Goal: Contribute content: Add original content to the website for others to see

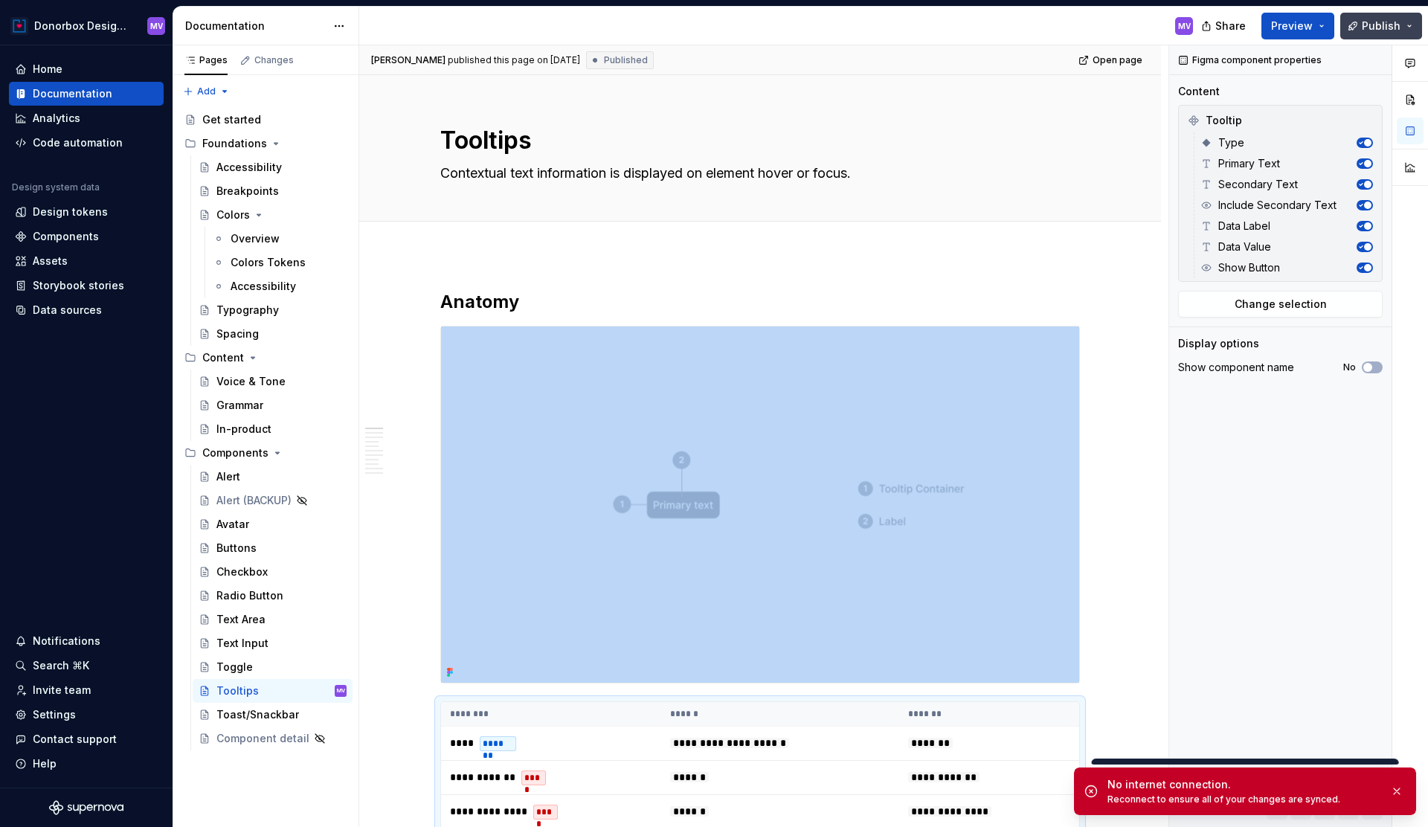
click at [1412, 26] on button "Publish" at bounding box center [1381, 26] width 82 height 27
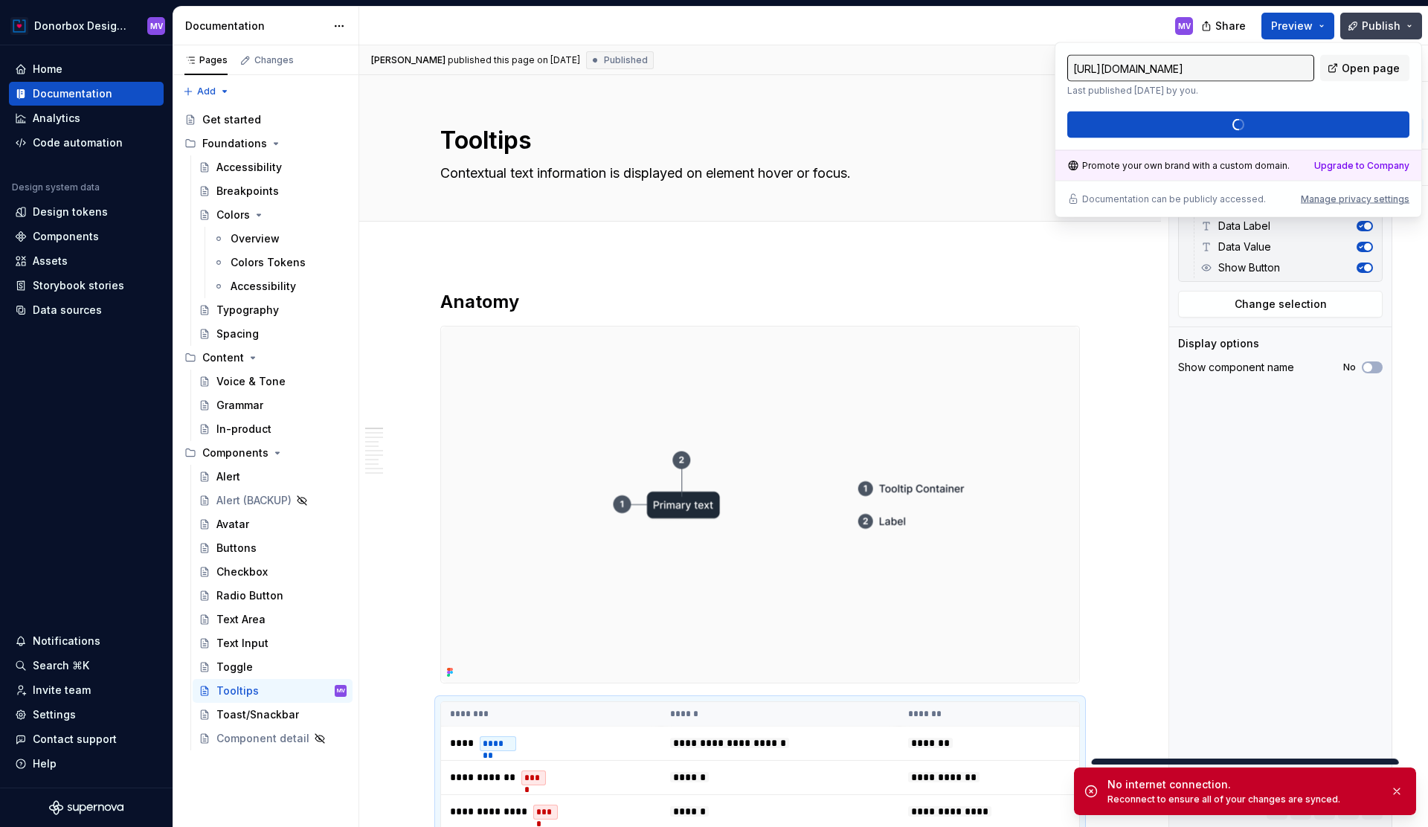
type textarea "*"
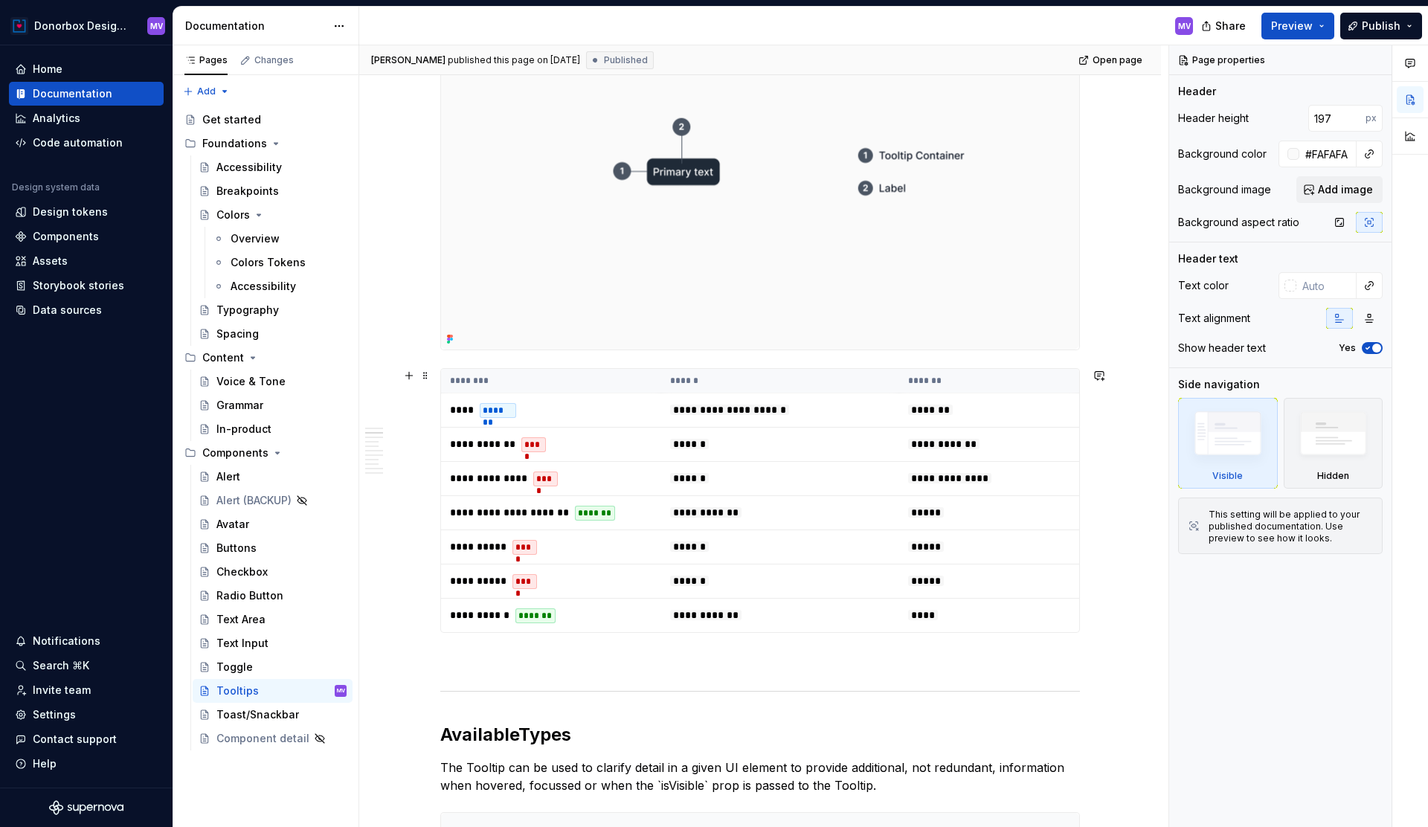
scroll to position [341, 0]
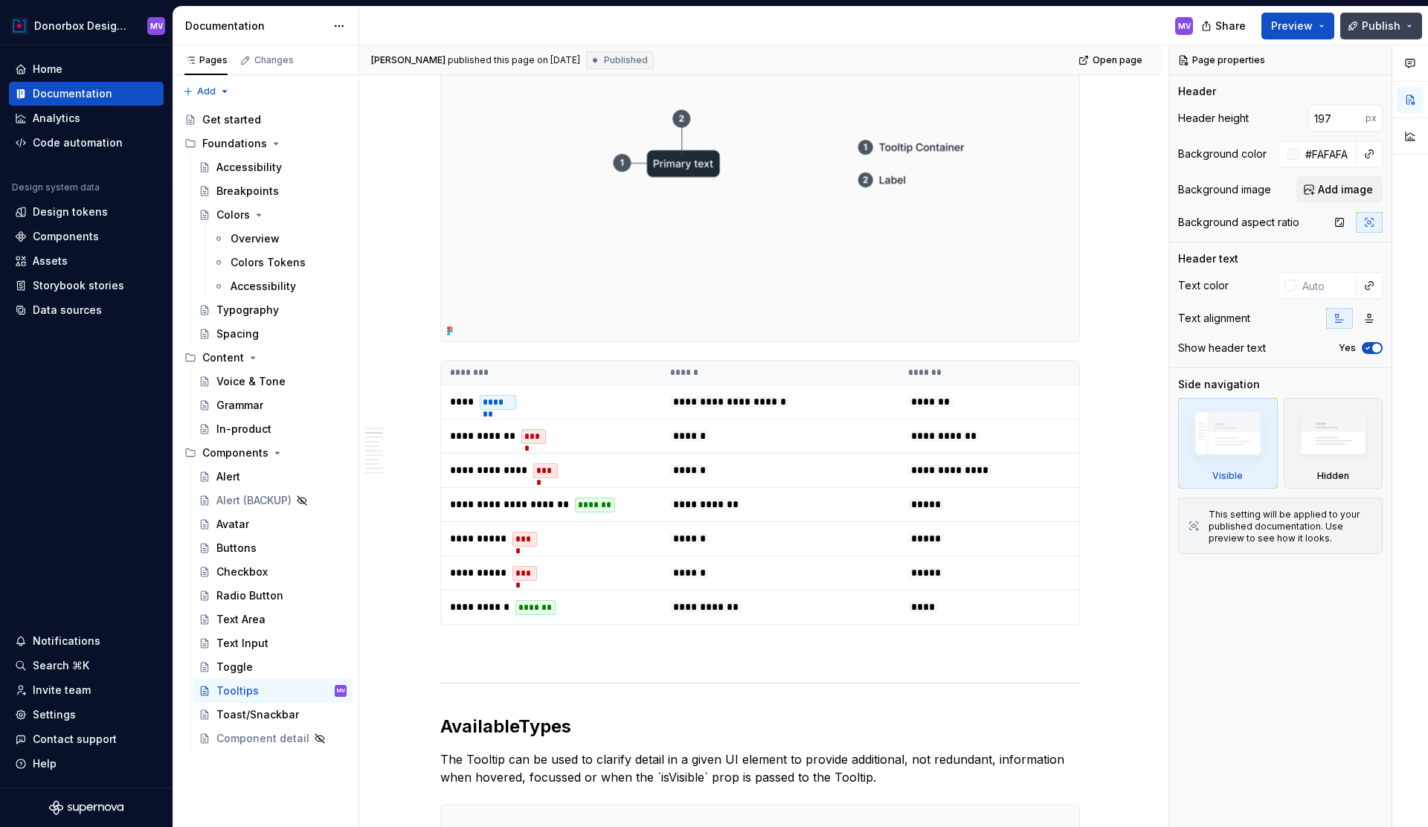
click at [1413, 27] on button "Publish" at bounding box center [1381, 26] width 82 height 27
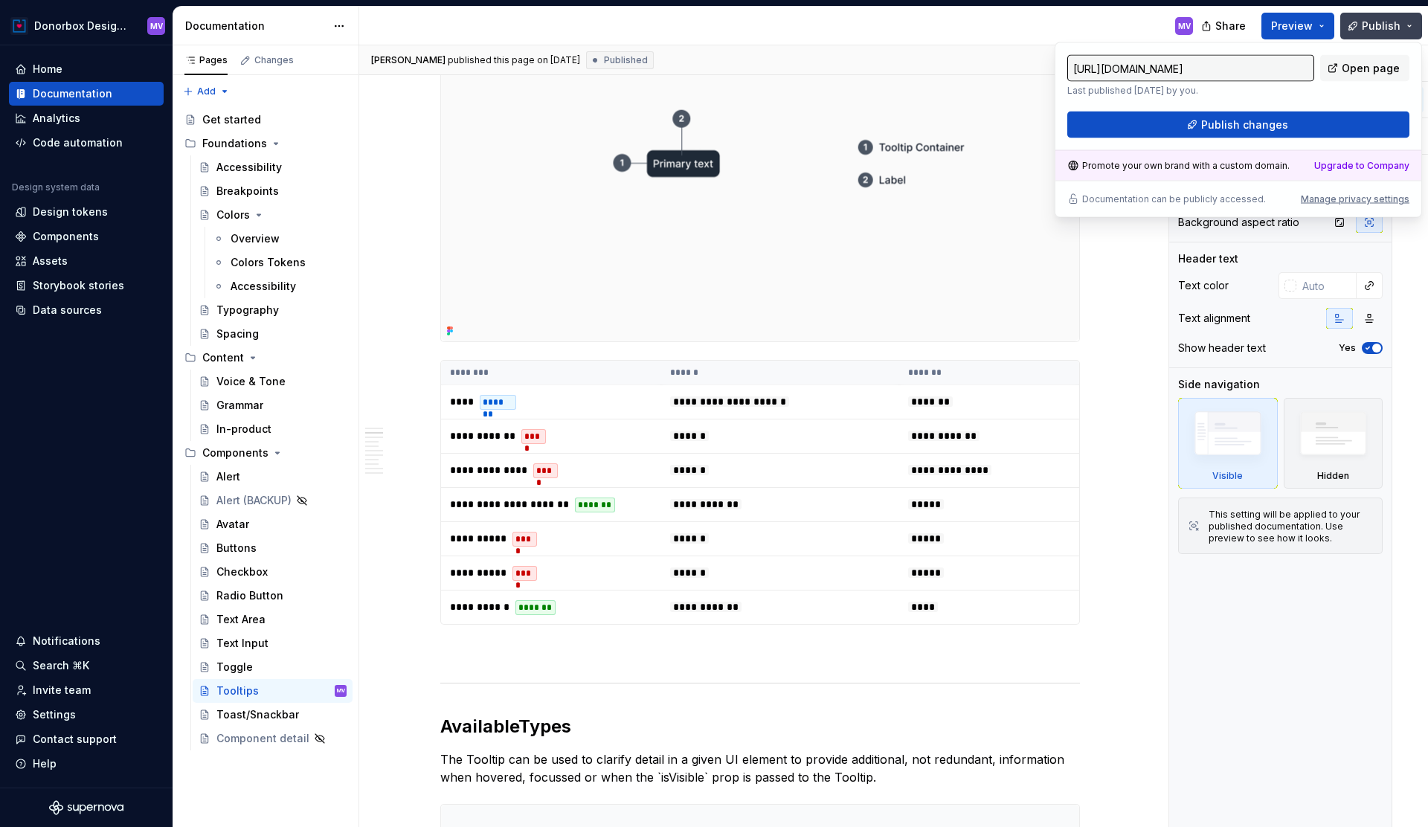
click at [1413, 27] on button "Publish" at bounding box center [1381, 26] width 82 height 27
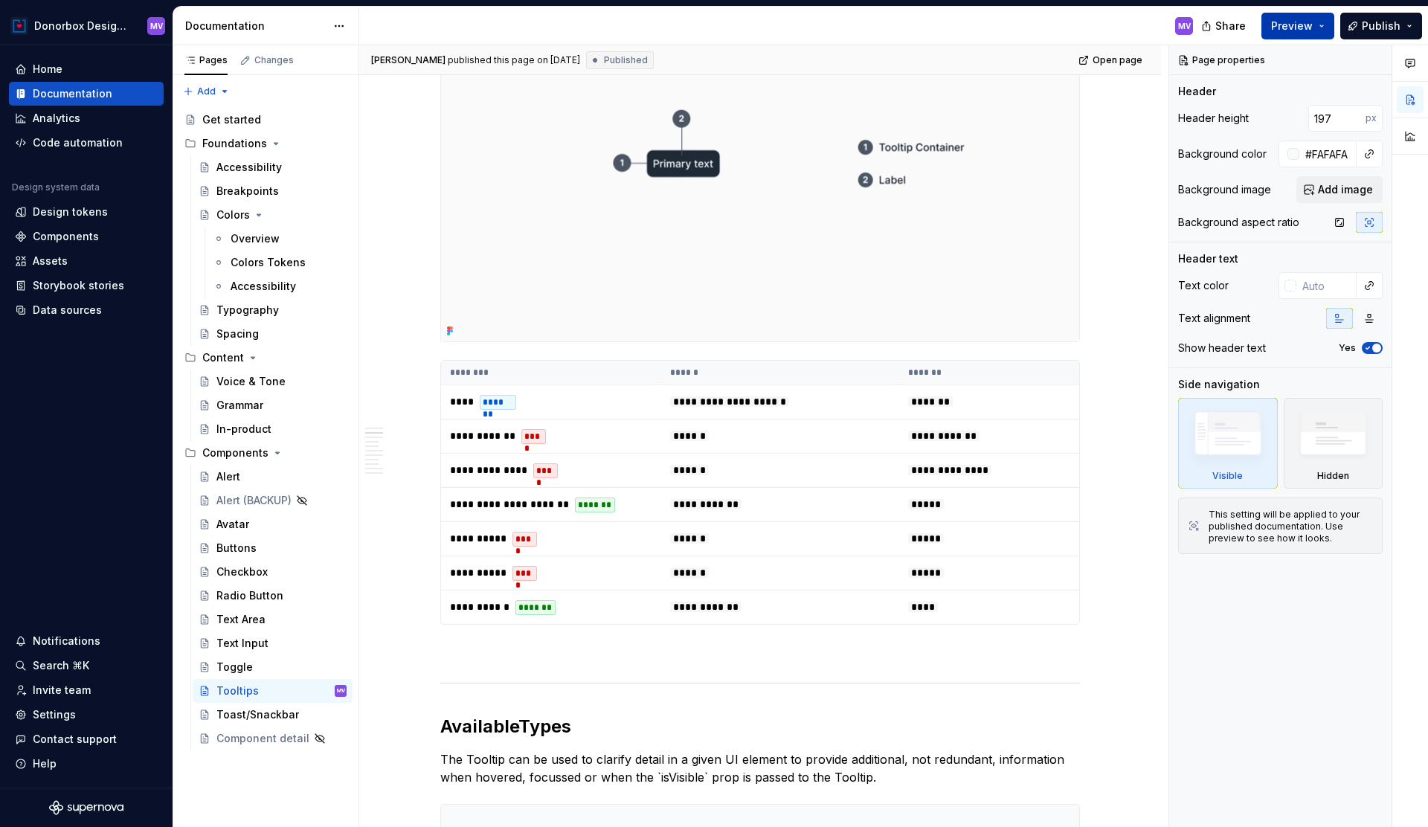
click at [1318, 19] on button "Preview" at bounding box center [1298, 26] width 73 height 27
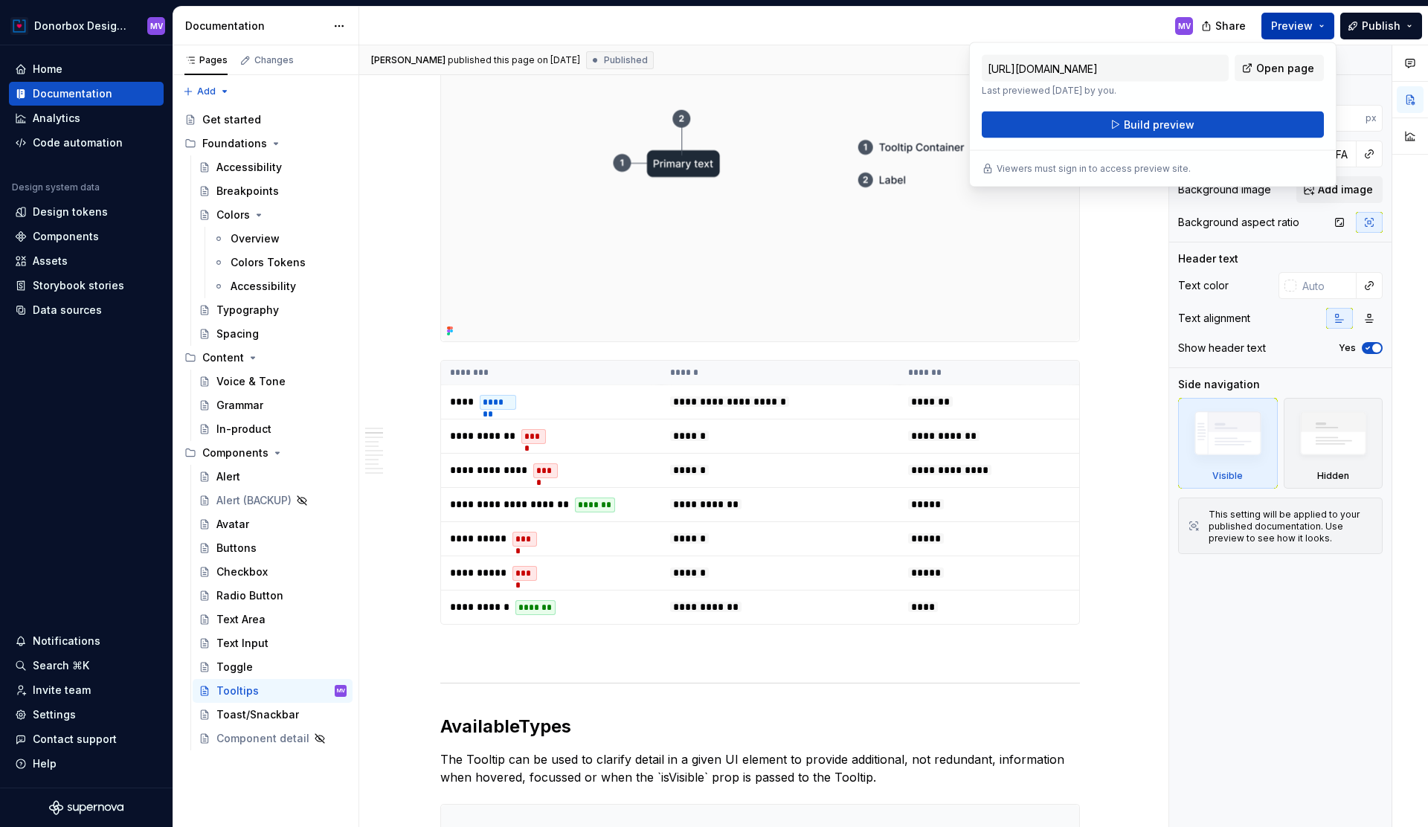
click at [1318, 19] on button "Preview" at bounding box center [1298, 26] width 73 height 27
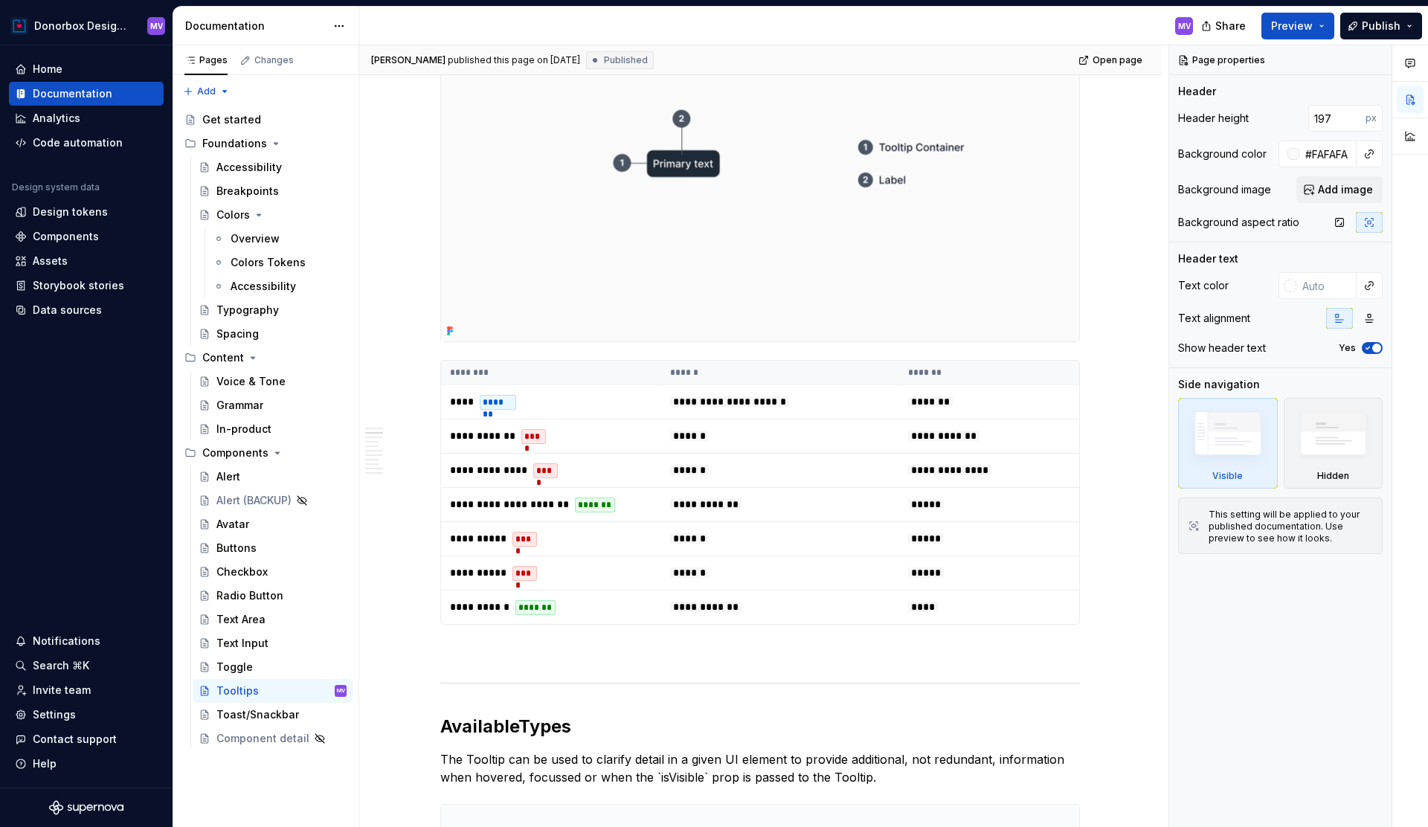
type textarea "*"
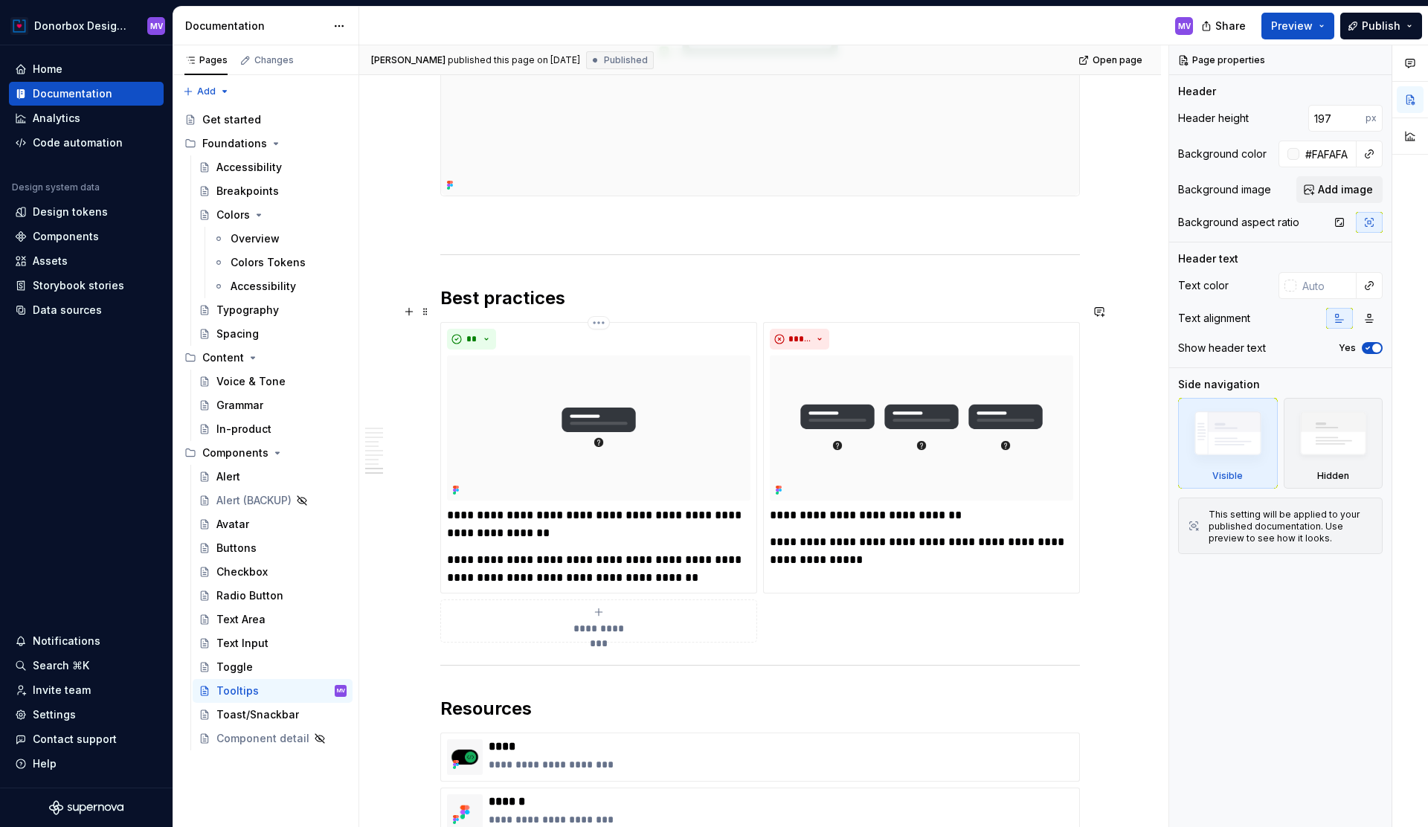
scroll to position [3846, 0]
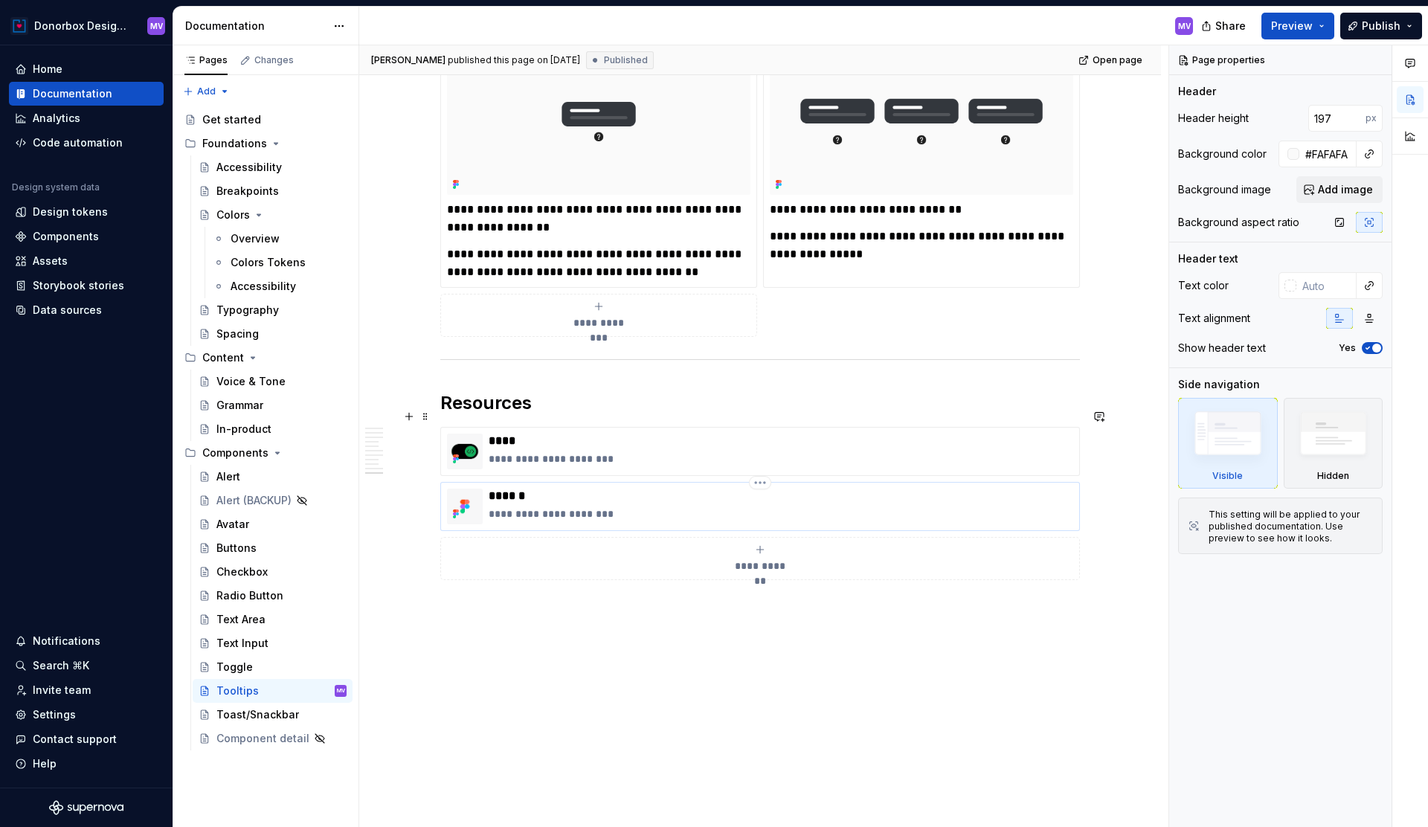
click at [733, 507] on p "**********" at bounding box center [781, 514] width 585 height 15
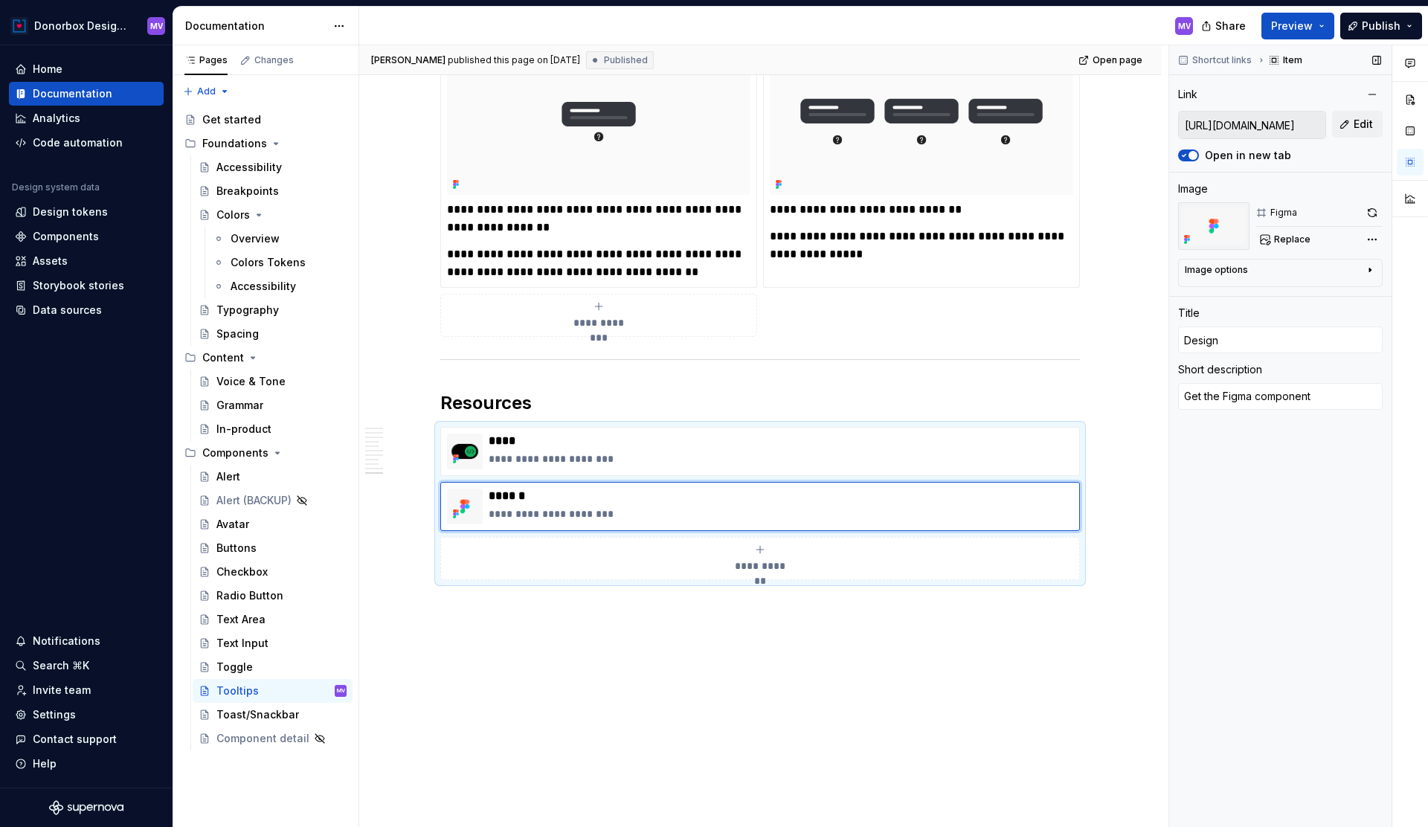
click at [1287, 129] on input "https://www.figma.com/design/dEVinfj1WyEKJQJR8Vv5CJ/Donorbox-design-system?node…" at bounding box center [1252, 125] width 147 height 27
click at [1345, 127] on button "Edit" at bounding box center [1357, 124] width 51 height 27
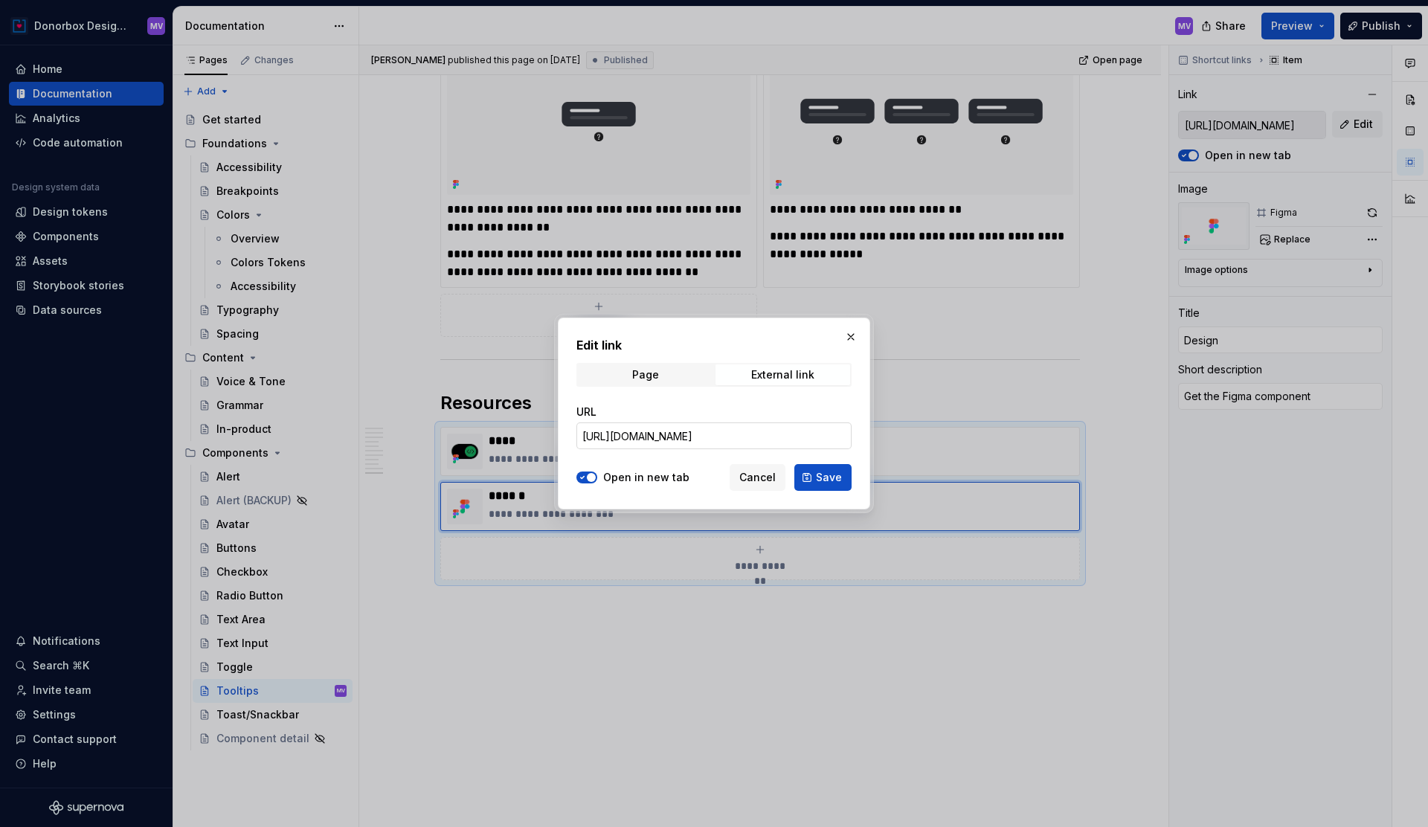
scroll to position [0, 396]
click at [760, 475] on span "Cancel" at bounding box center [757, 477] width 36 height 15
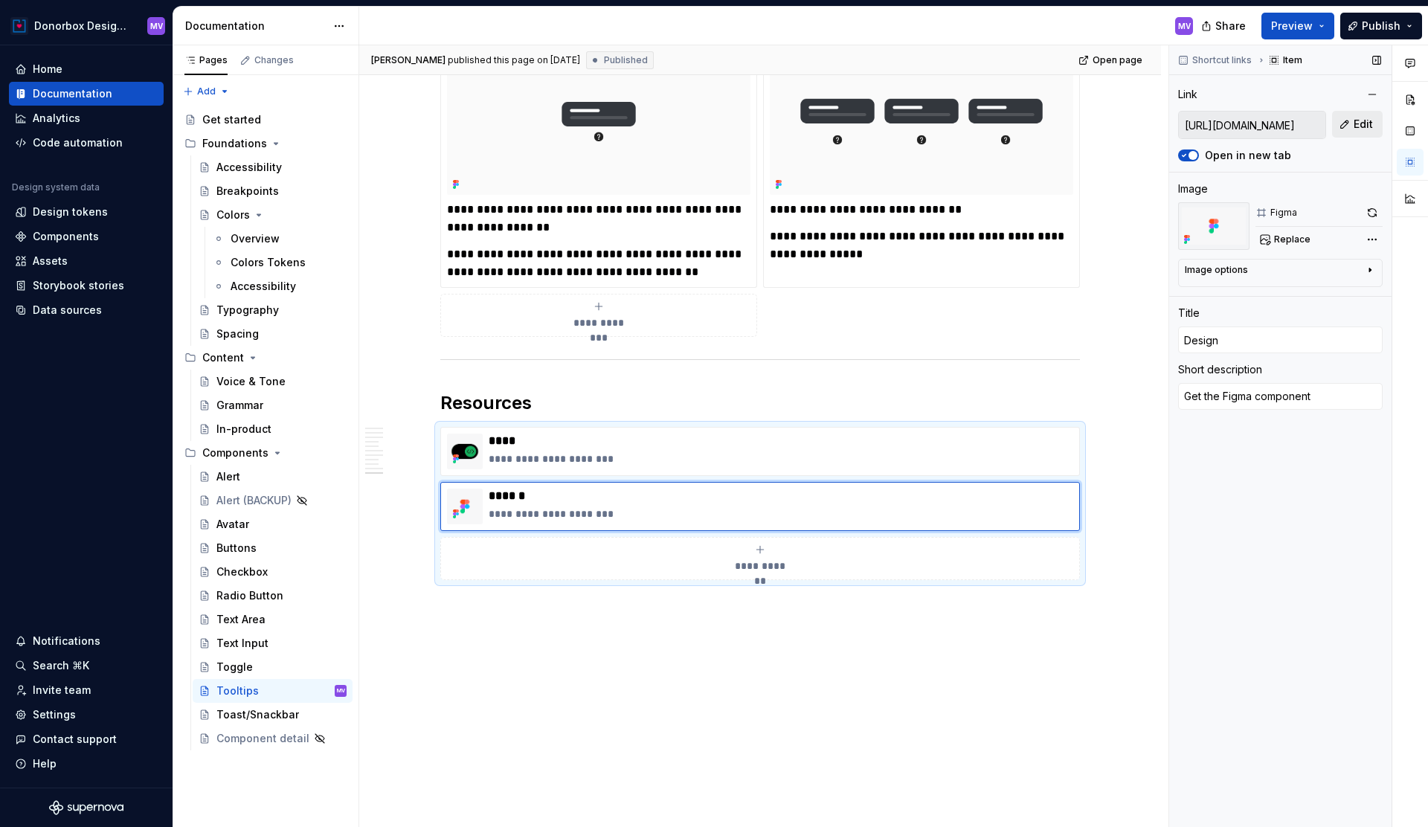
click at [1369, 126] on span "Edit" at bounding box center [1363, 124] width 19 height 15
type textarea "*"
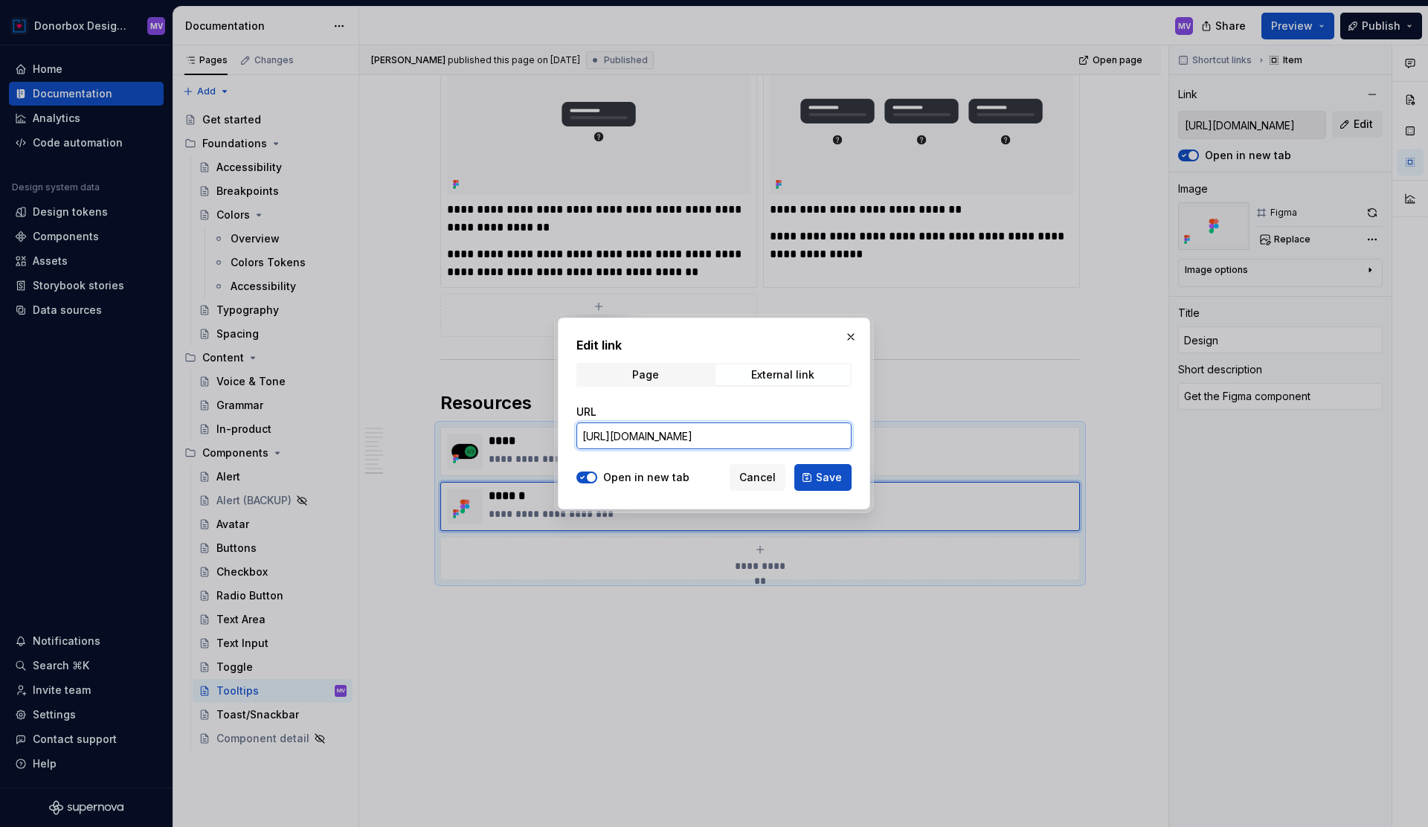
click at [698, 438] on input "https://www.figma.com/design/dEVinfj1WyEKJQJR8Vv5CJ/Donorbox-design-system?node…" at bounding box center [713, 435] width 275 height 27
paste input "83-24170"
type input "https://www.figma.com/design/dEVinfj1WyEKJQJR8Vv5CJ/Donorbox-design-system?node…"
click at [827, 478] on span "Save" at bounding box center [829, 477] width 26 height 15
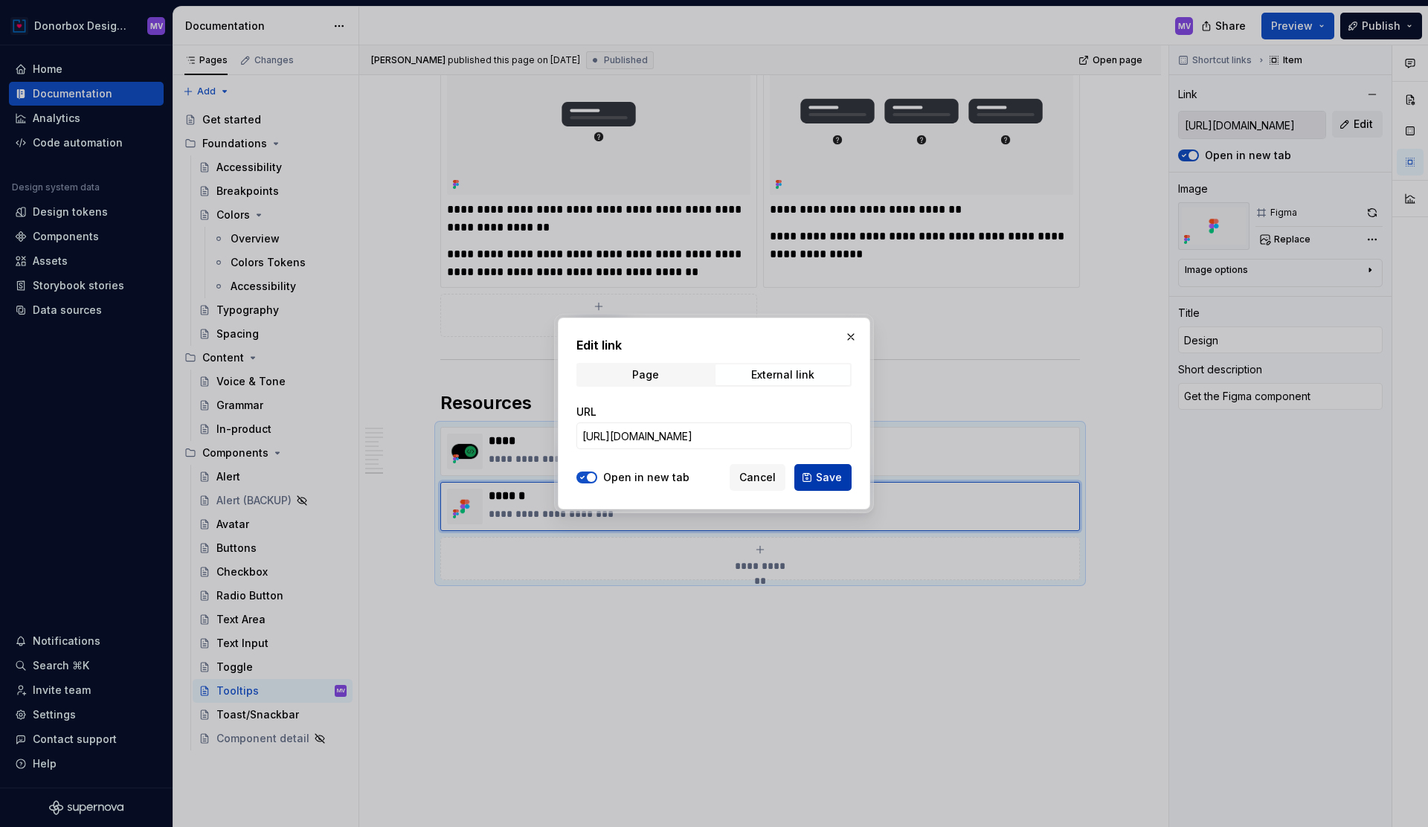
type textarea "*"
type input "https://www.figma.com/design/dEVinfj1WyEKJQJR8Vv5CJ/Donorbox-design-system?node…"
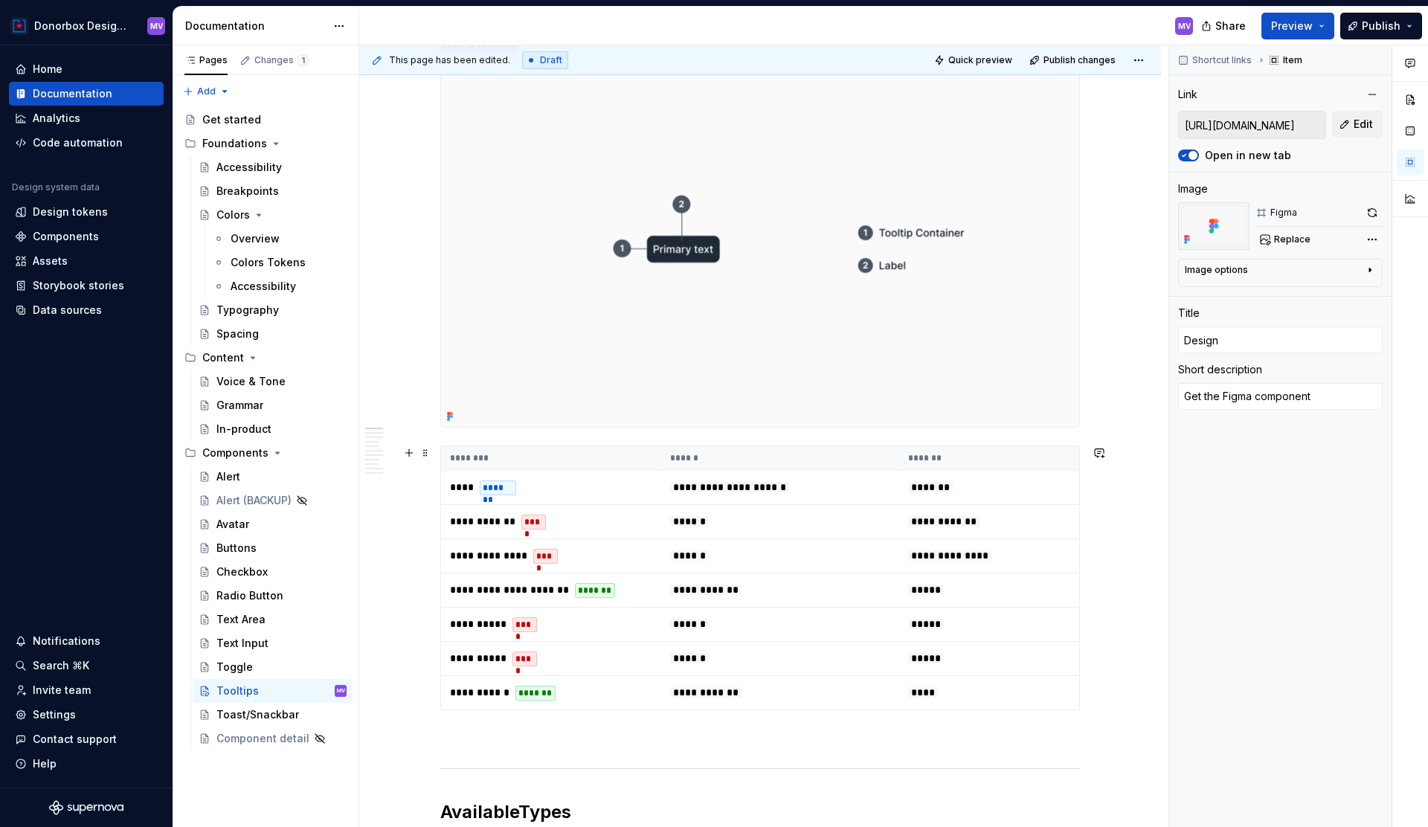
scroll to position [0, 0]
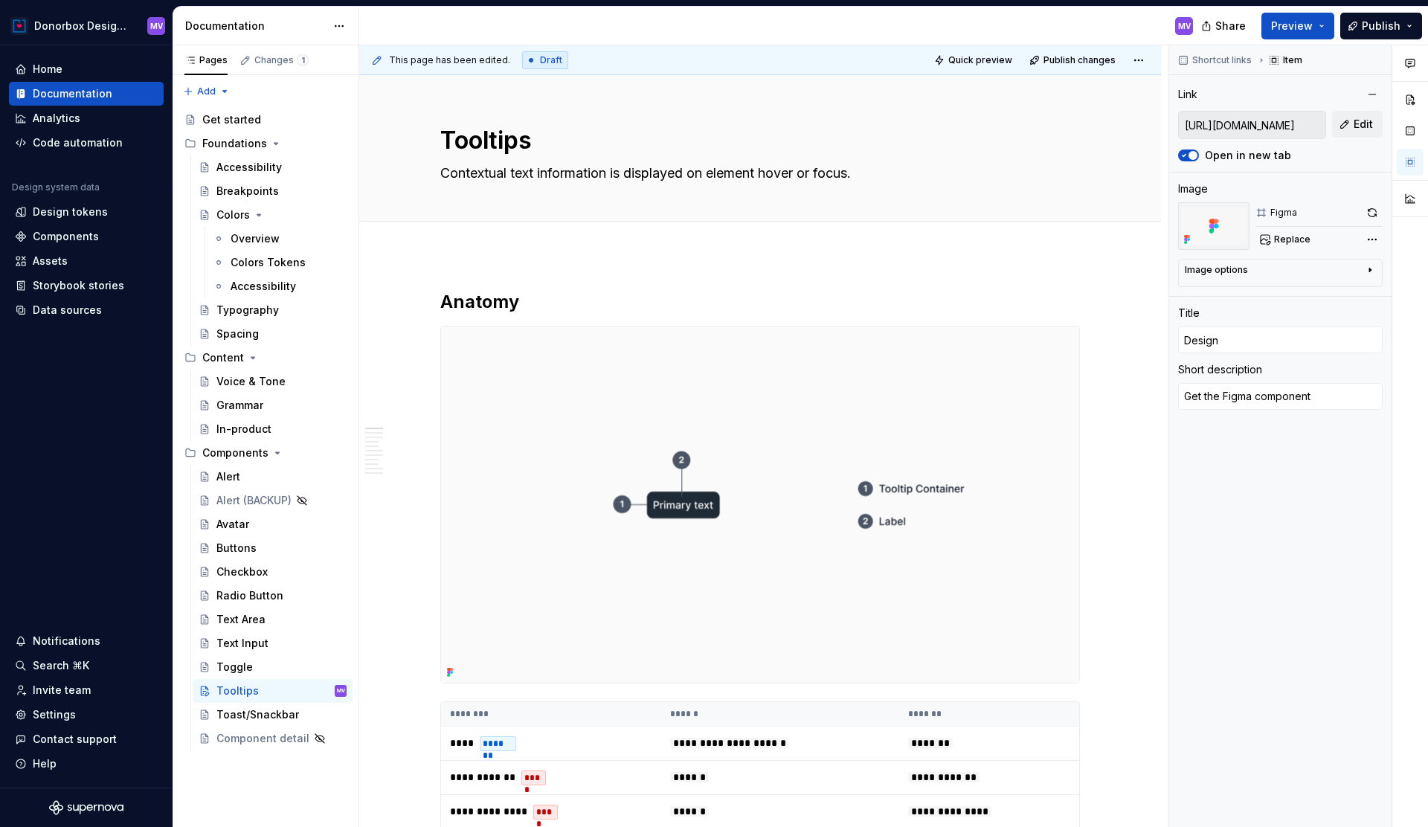
type textarea "*"
